Goal: Transaction & Acquisition: Purchase product/service

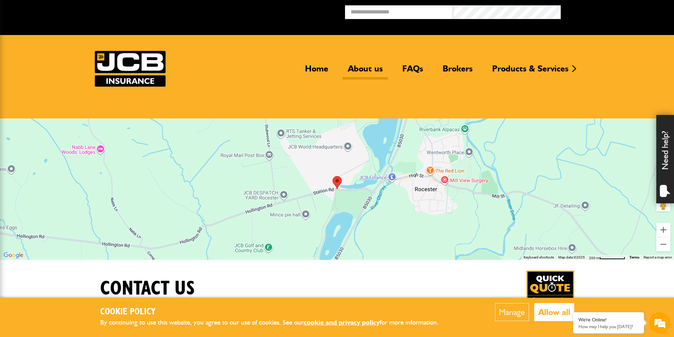
click at [360, 70] on link "About us" at bounding box center [365, 71] width 46 height 16
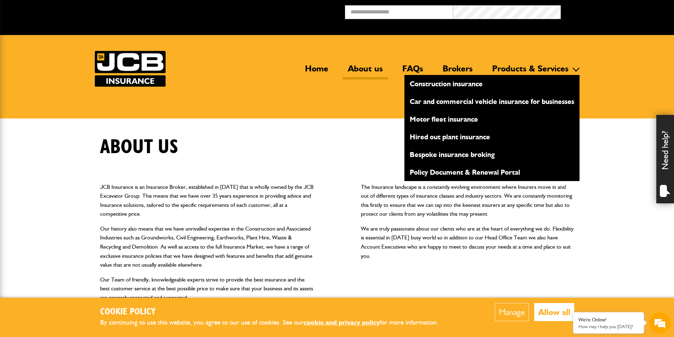
click at [475, 134] on link "Hired out plant insurance" at bounding box center [491, 137] width 175 height 12
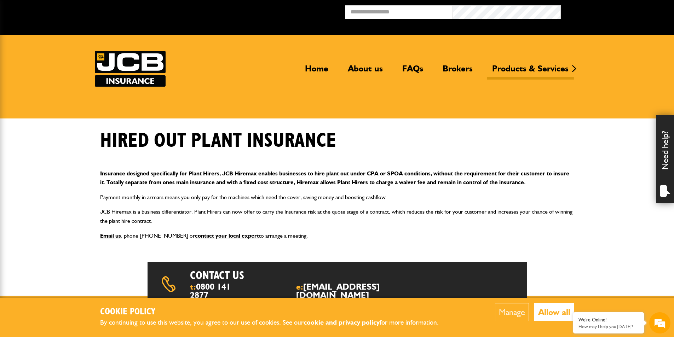
click at [586, 225] on body "Cookie Policy By continuing to use this website, you agree to our use of cookie…" at bounding box center [337, 256] width 674 height 513
click at [302, 146] on h1 "Hired out plant insurance" at bounding box center [218, 141] width 236 height 24
click at [419, 65] on link "FAQs" at bounding box center [412, 71] width 31 height 16
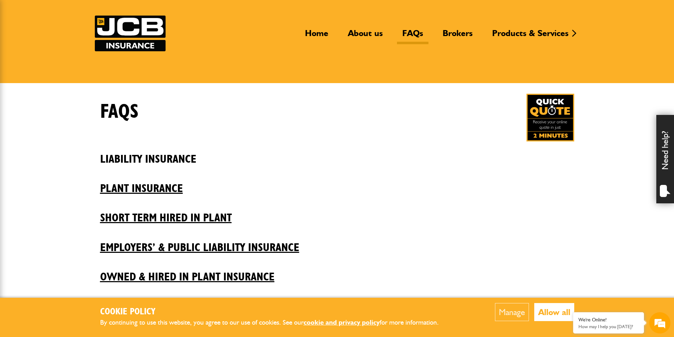
scroll to position [71, 0]
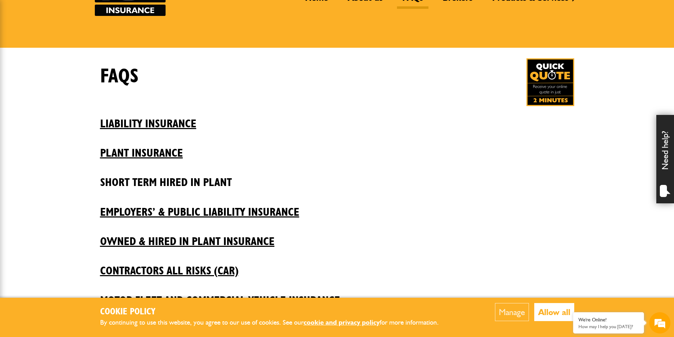
click at [221, 176] on h2 "Short Term Hired In Plant" at bounding box center [337, 177] width 474 height 24
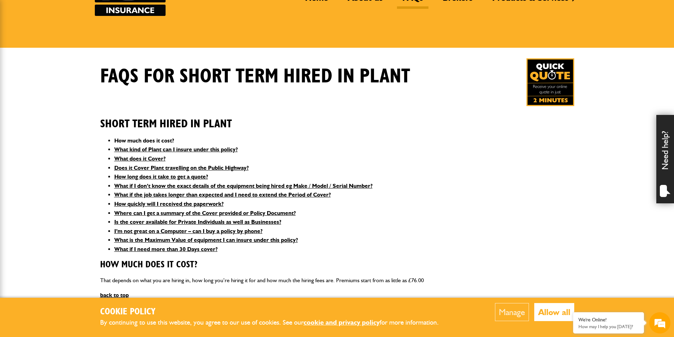
click at [168, 138] on link "How much does it cost?" at bounding box center [144, 140] width 60 height 7
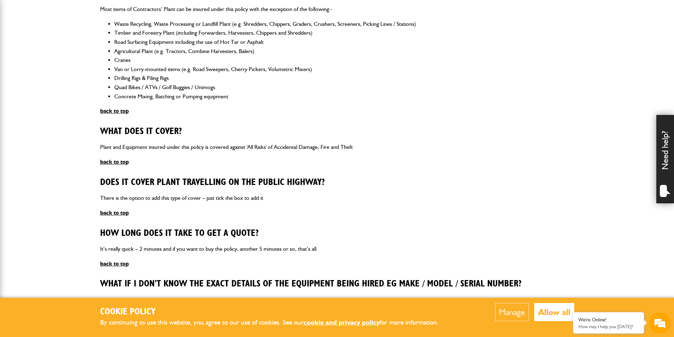
scroll to position [224, 0]
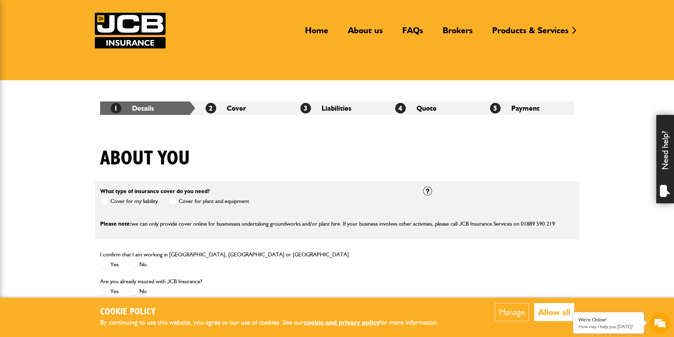
scroll to position [106, 0]
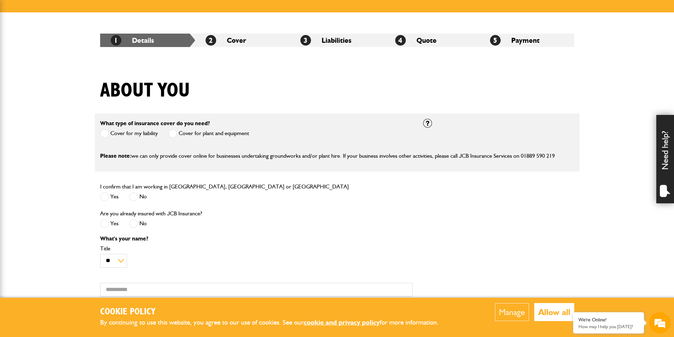
click at [177, 133] on span at bounding box center [172, 133] width 9 height 9
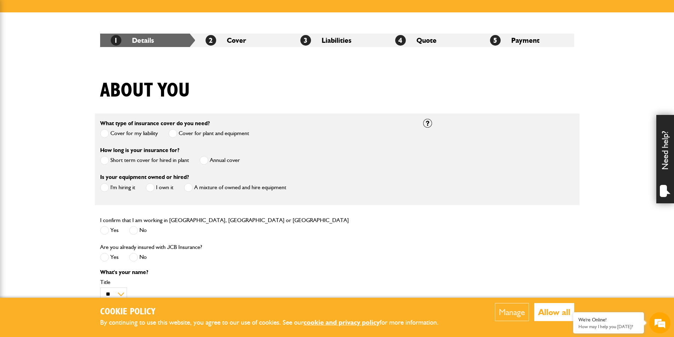
scroll to position [0, 0]
click at [146, 160] on label "Short term cover for hired in plant" at bounding box center [144, 160] width 89 height 9
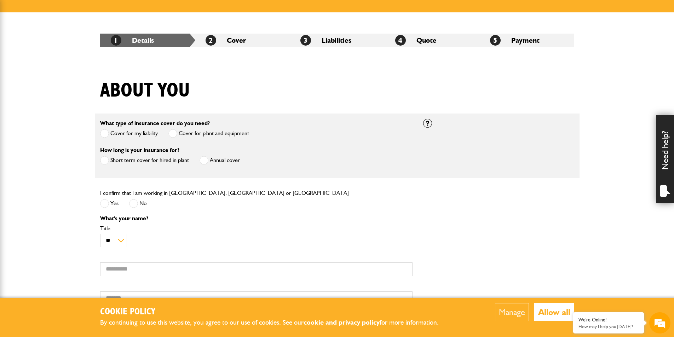
click at [117, 203] on label "Yes" at bounding box center [109, 203] width 18 height 9
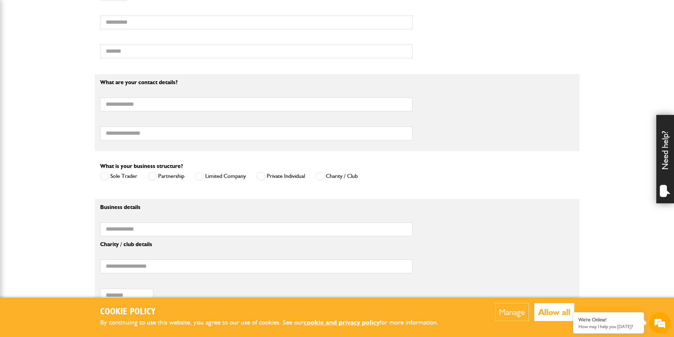
scroll to position [354, 0]
click at [208, 177] on label "Limited Company" at bounding box center [220, 175] width 51 height 9
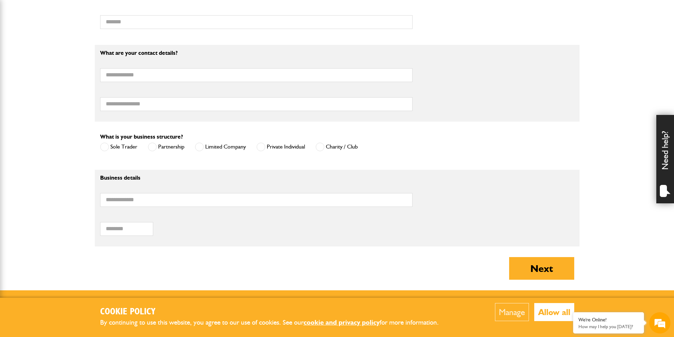
scroll to position [425, 0]
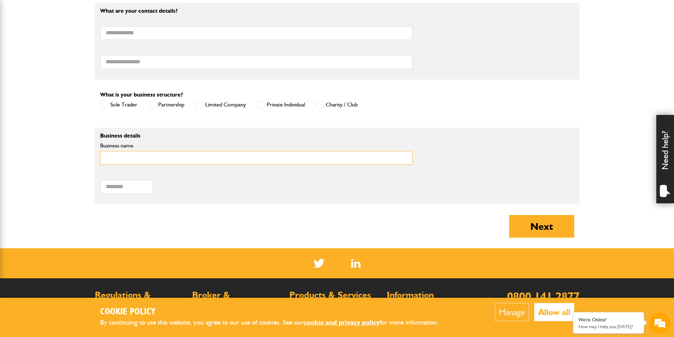
click at [323, 165] on input "Business name" at bounding box center [256, 158] width 312 height 14
click at [68, 131] on body "Cookie Policy By continuing to use this website, you agree to our use of cookie…" at bounding box center [337, 12] width 674 height 874
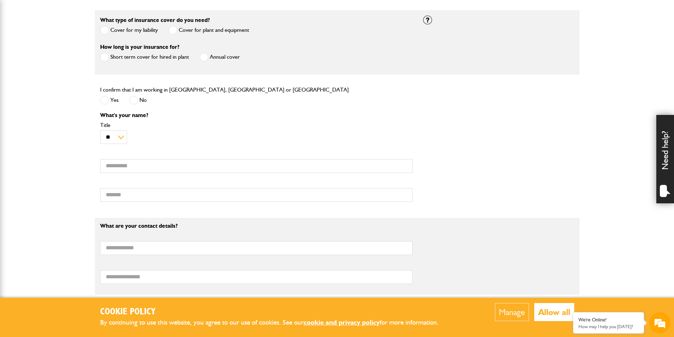
scroll to position [212, 0]
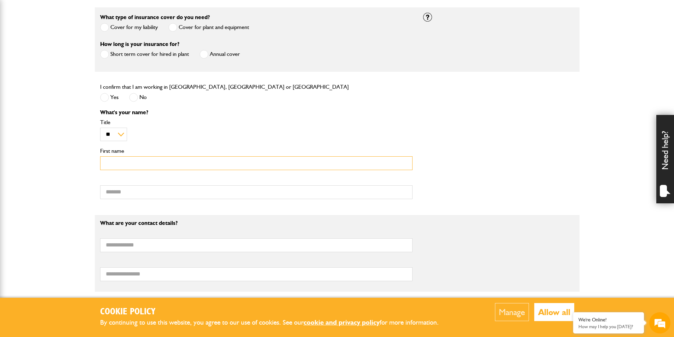
click at [355, 164] on input "First name" at bounding box center [256, 163] width 312 height 14
type input "*****"
type input "**********"
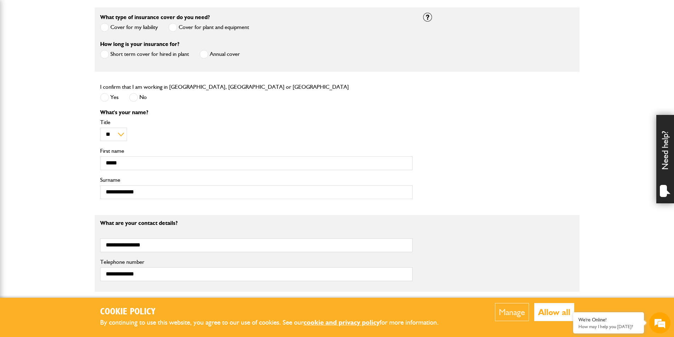
scroll to position [415, 0]
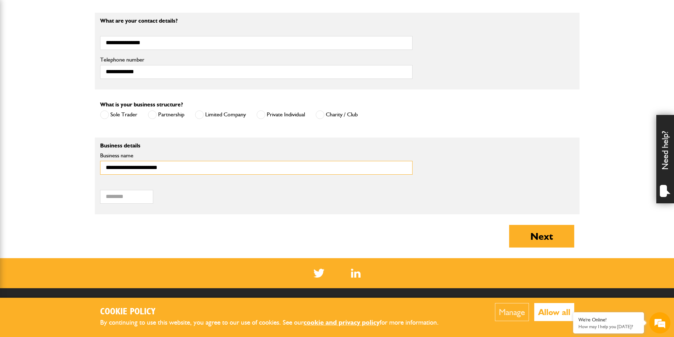
type input "**********"
type input "********"
click at [556, 243] on button "Next" at bounding box center [541, 236] width 65 height 23
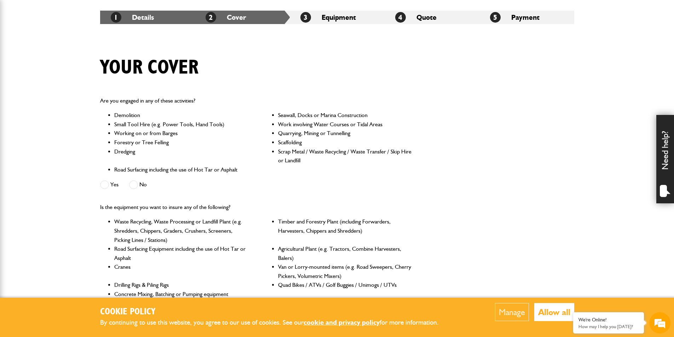
scroll to position [142, 0]
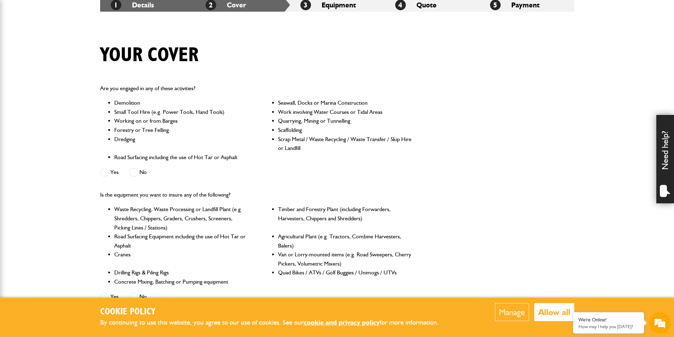
click at [140, 171] on label "No" at bounding box center [138, 172] width 18 height 9
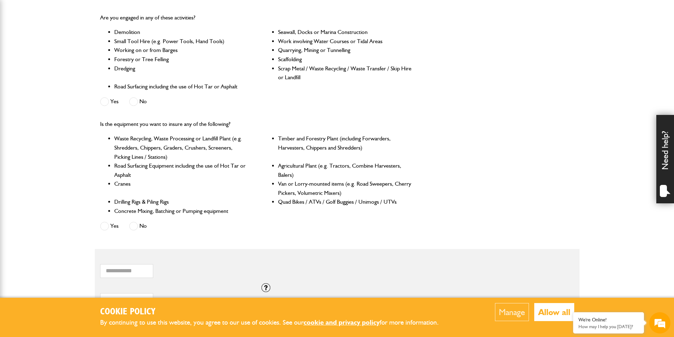
scroll to position [0, 0]
click at [135, 225] on span at bounding box center [133, 226] width 9 height 9
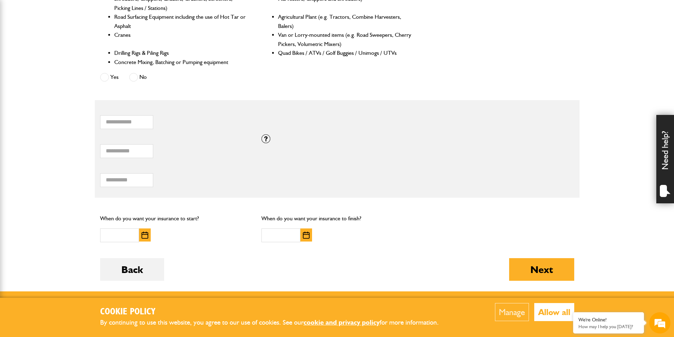
scroll to position [389, 0]
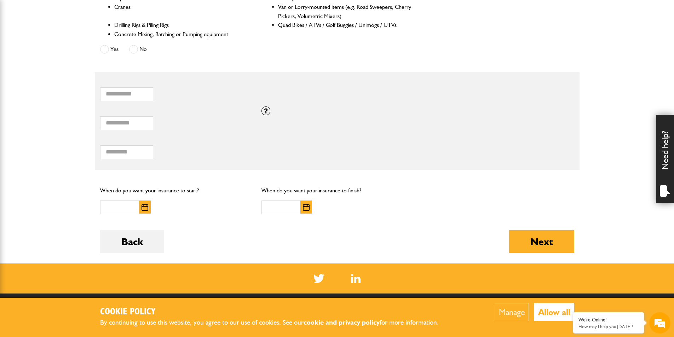
drag, startPoint x: 264, startPoint y: 114, endPoint x: 139, endPoint y: 118, distance: 125.3
click at [159, 116] on div "* Total combined value of equipment (£) If you need cover for equipment valued …" at bounding box center [337, 120] width 485 height 29
click at [120, 124] on input "*" at bounding box center [126, 123] width 53 height 14
click at [131, 124] on input "*" at bounding box center [126, 123] width 53 height 14
drag, startPoint x: 96, startPoint y: 123, endPoint x: 91, endPoint y: 123, distance: 5.0
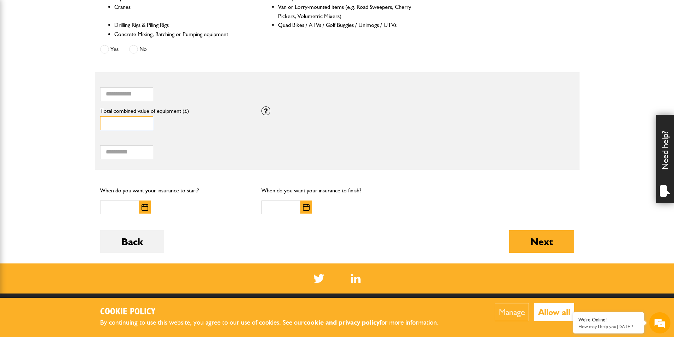
click at [91, 123] on body "Cookie Policy By continuing to use this website, you agree to our use of cookie…" at bounding box center [337, 38] width 674 height 854
click at [112, 123] on input "*****" at bounding box center [126, 123] width 53 height 14
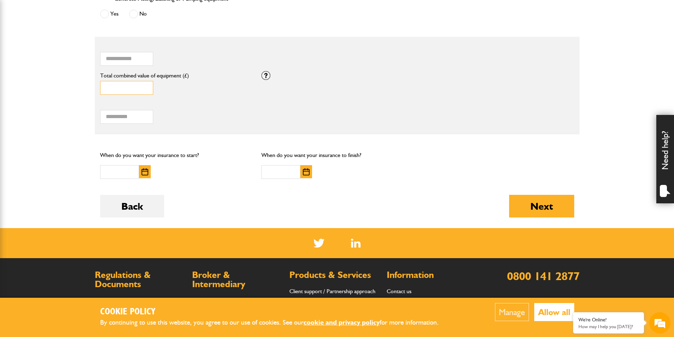
type input "******"
click at [147, 173] on img "button" at bounding box center [145, 171] width 7 height 7
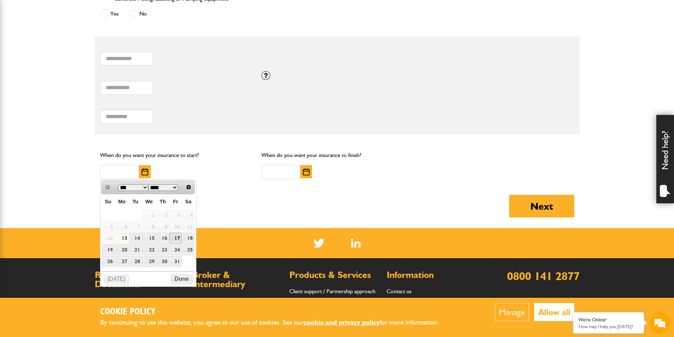
click at [175, 238] on link "17" at bounding box center [175, 238] width 12 height 11
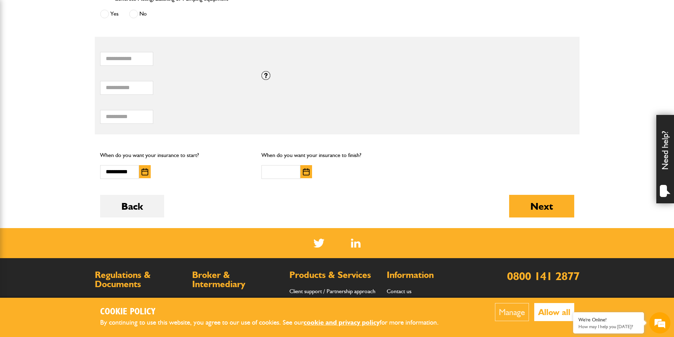
click at [150, 173] on button "button" at bounding box center [145, 171] width 12 height 13
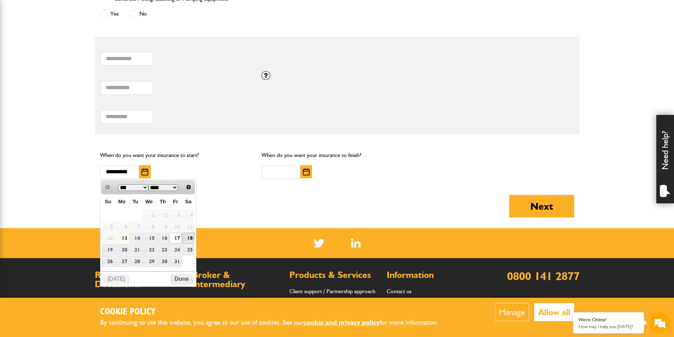
click at [188, 237] on link "18" at bounding box center [188, 238] width 12 height 11
type input "**********"
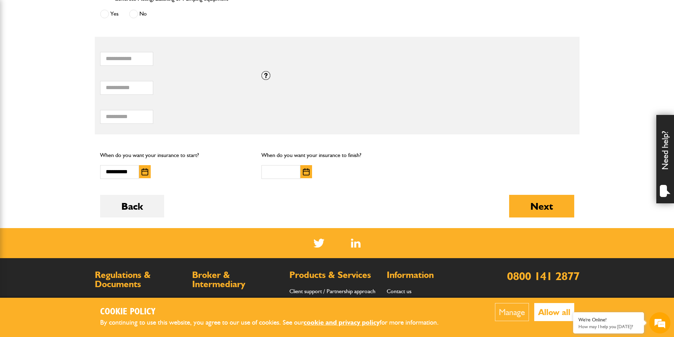
click at [302, 174] on button "button" at bounding box center [306, 171] width 12 height 13
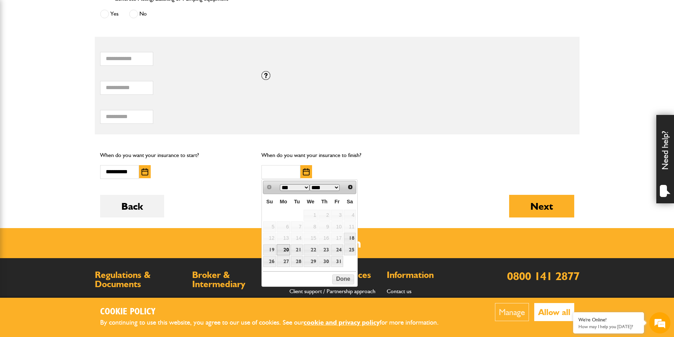
click at [282, 249] on link "20" at bounding box center [284, 249] width 14 height 11
type input "**********"
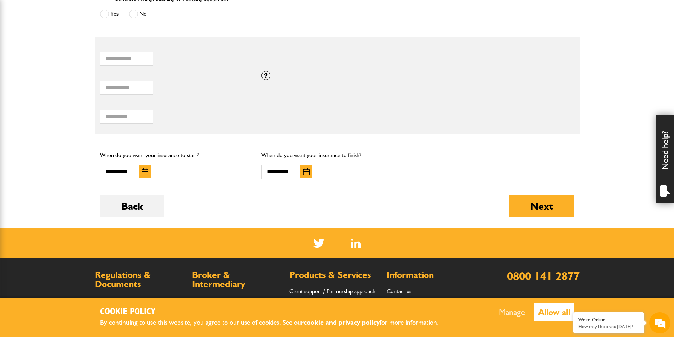
click at [344, 191] on form "Do you need more than £5,000,000 of liability cover? Yes No Which of these acti…" at bounding box center [337, 11] width 474 height 433
drag, startPoint x: 508, startPoint y: 205, endPoint x: 524, endPoint y: 206, distance: 16.3
click at [515, 206] on div "Back Next" at bounding box center [337, 211] width 474 height 33
click at [530, 207] on button "Next" at bounding box center [541, 206] width 65 height 23
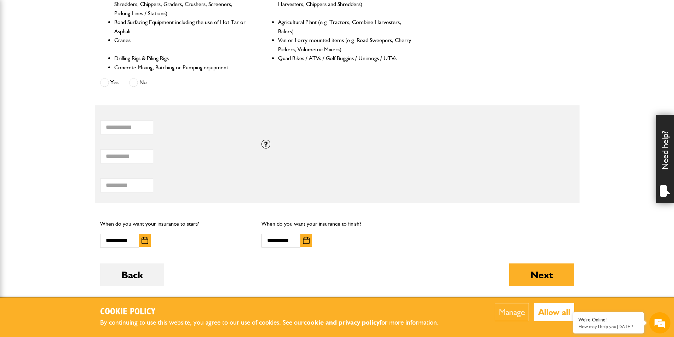
scroll to position [354, 0]
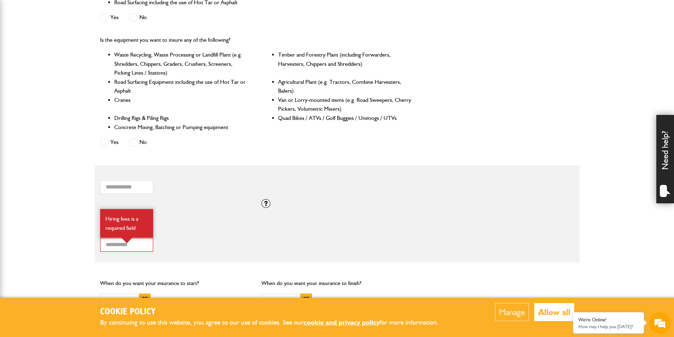
scroll to position [354, 0]
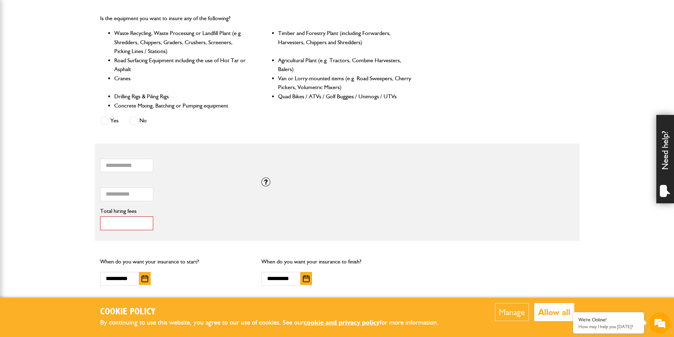
click at [129, 227] on input "*" at bounding box center [126, 224] width 53 height 14
click at [132, 219] on input "*" at bounding box center [126, 224] width 53 height 14
drag, startPoint x: 132, startPoint y: 224, endPoint x: 77, endPoint y: 220, distance: 54.3
click at [78, 220] on body "Cookie Policy By continuing to use this website, you agree to our use of cookie…" at bounding box center [337, 91] width 674 height 890
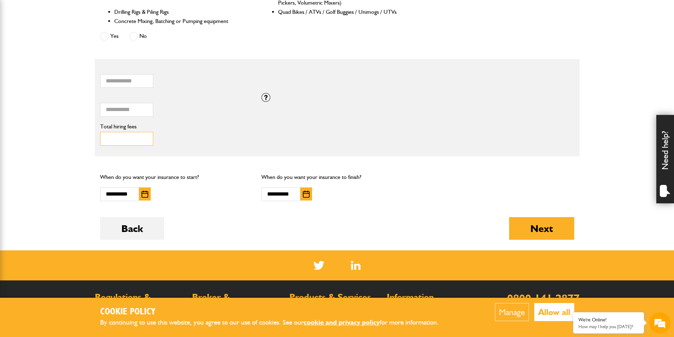
scroll to position [460, 0]
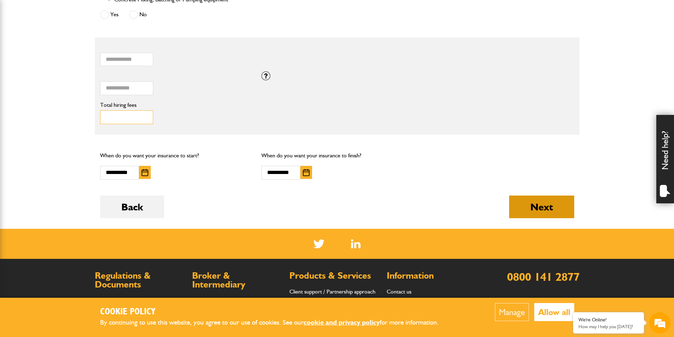
type input "***"
click at [546, 209] on button "Next" at bounding box center [541, 207] width 65 height 23
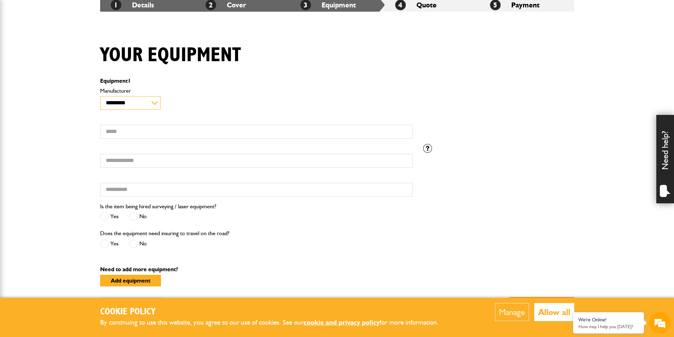
click at [151, 108] on select "**********" at bounding box center [130, 103] width 60 height 14
select select "**"
click at [100, 96] on select "**********" at bounding box center [130, 103] width 60 height 14
